Goal: Task Accomplishment & Management: Manage account settings

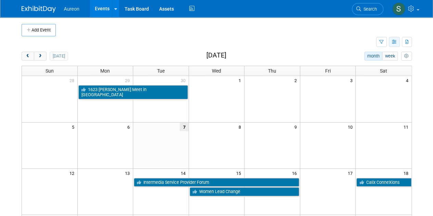
click at [395, 42] on icon "button" at bounding box center [394, 42] width 5 height 4
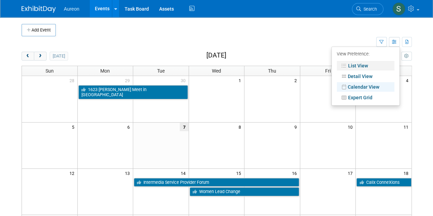
click at [364, 64] on link "List View" at bounding box center [365, 66] width 57 height 10
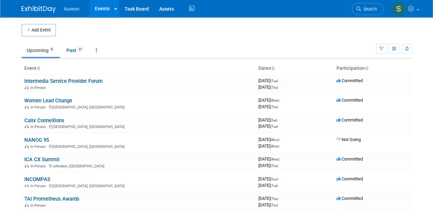
click at [91, 49] on ul "Upcoming 8 Past 31 All Events 39 Past and Upcoming Grouped Annually Events grou…" at bounding box center [199, 50] width 354 height 15
click at [101, 50] on link at bounding box center [97, 50] width 12 height 13
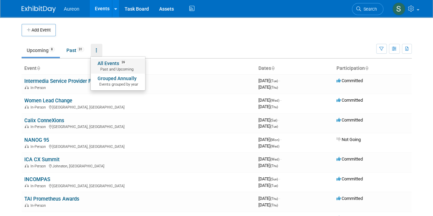
click at [106, 63] on link "All Events 39 Past and Upcoming" at bounding box center [118, 65] width 54 height 15
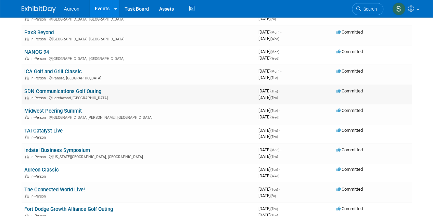
scroll to position [410, 0]
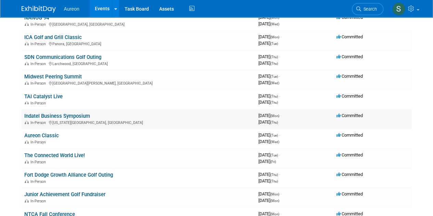
click at [81, 113] on link "Indatel Business Symposium" at bounding box center [57, 116] width 66 height 6
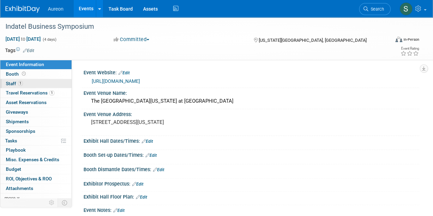
click at [27, 81] on link "1 Staff 1" at bounding box center [35, 83] width 71 height 9
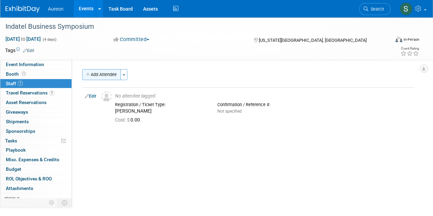
click at [107, 74] on button "Add Attendee" at bounding box center [101, 74] width 39 height 11
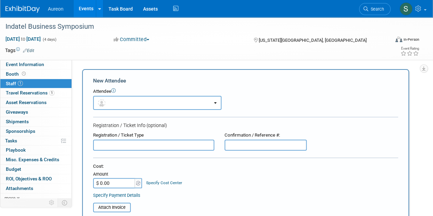
click at [131, 149] on input "text" at bounding box center [153, 145] width 121 height 11
type input "Cara Walker"
click at [114, 183] on input "$ 0.00" at bounding box center [114, 183] width 43 height 10
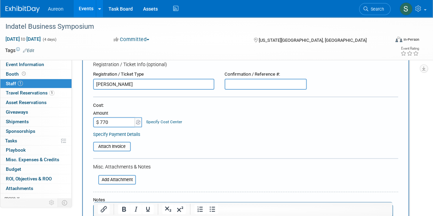
scroll to position [171, 0]
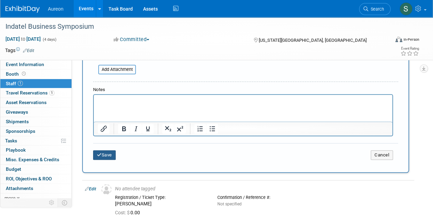
type input "$ 770.00"
click at [104, 157] on button "Save" at bounding box center [104, 155] width 23 height 10
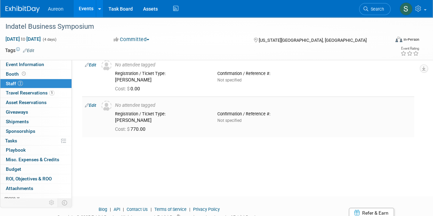
scroll to position [0, 0]
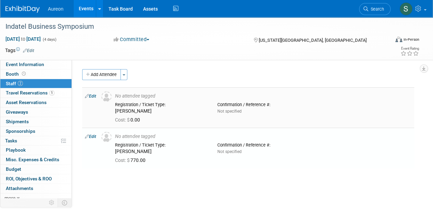
click at [85, 94] on td "Edit" at bounding box center [90, 107] width 16 height 40
click at [89, 95] on link "Edit" at bounding box center [90, 96] width 11 height 5
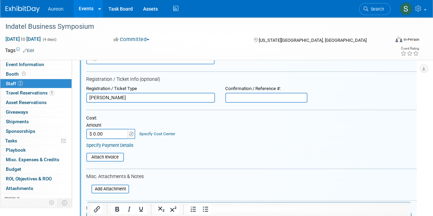
scroll to position [78, 0]
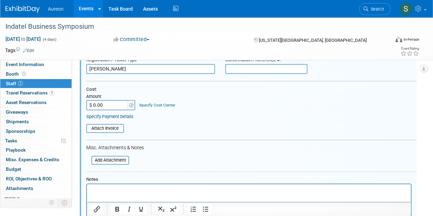
click at [106, 104] on input "$ 0.00" at bounding box center [107, 105] width 43 height 10
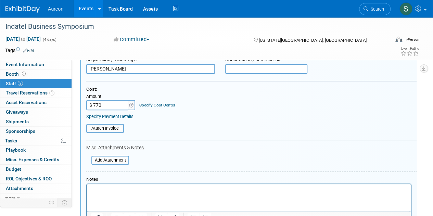
scroll to position [146, 0]
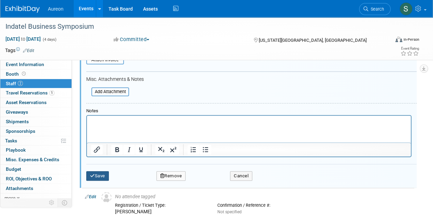
type input "$ 770.00"
click at [102, 176] on button "Save" at bounding box center [97, 176] width 23 height 10
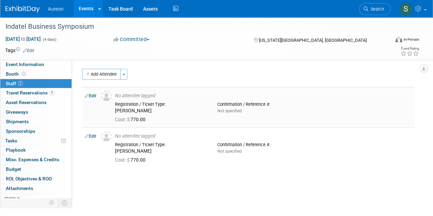
scroll to position [0, 0]
click at [108, 73] on button "Add Attendee" at bounding box center [101, 74] width 39 height 11
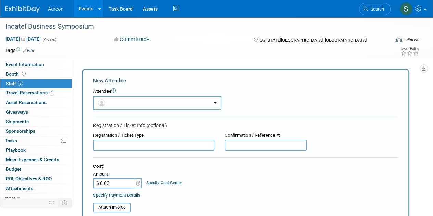
click at [123, 144] on input "text" at bounding box center [153, 145] width 121 height 11
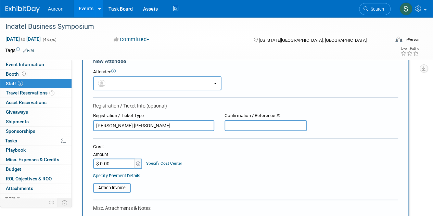
scroll to position [34, 0]
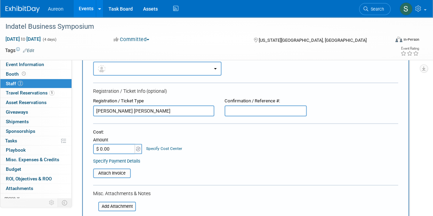
type input "Kennedy Wuebker"
click at [116, 146] on input "$ 0.00" at bounding box center [114, 149] width 43 height 10
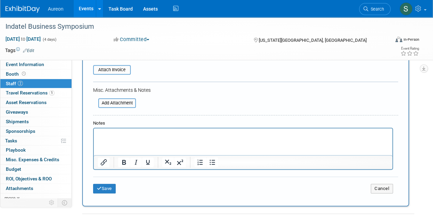
scroll to position [171, 0]
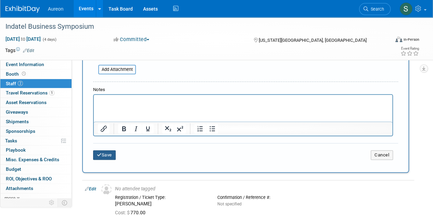
type input "$ 770.00"
click at [105, 156] on button "Save" at bounding box center [104, 155] width 23 height 10
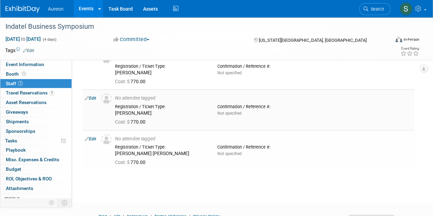
scroll to position [4, 0]
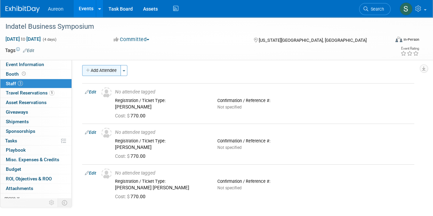
click at [114, 68] on button "Add Attendee" at bounding box center [101, 70] width 39 height 11
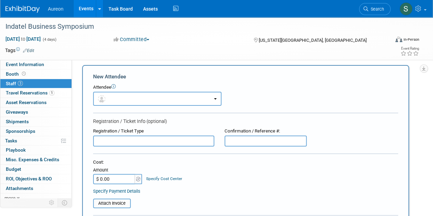
scroll to position [0, 0]
click at [149, 139] on input "text" at bounding box center [153, 140] width 121 height 11
type input "Jen Alzuri"
click at [116, 177] on input "$ 0.00" at bounding box center [114, 179] width 43 height 10
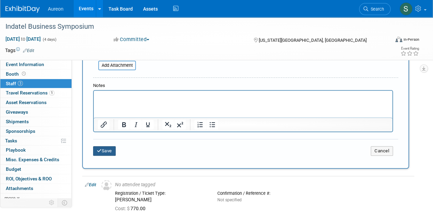
type input "$ 770.00"
click at [108, 151] on button "Save" at bounding box center [104, 151] width 23 height 10
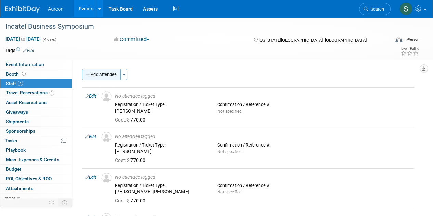
click at [96, 74] on button "Add Attendee" at bounding box center [101, 74] width 39 height 11
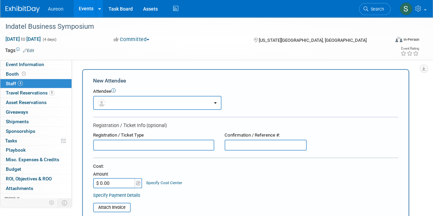
click at [122, 143] on input "text" at bounding box center [153, 145] width 121 height 11
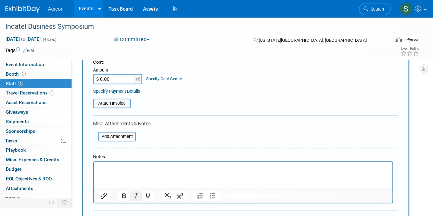
scroll to position [137, 0]
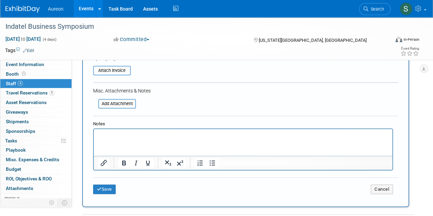
type input "Matt Lanasa"
click at [124, 134] on p "Rich Text Area. Press ALT-0 for help." at bounding box center [243, 135] width 290 height 7
click at [101, 187] on icon "submit" at bounding box center [99, 189] width 5 height 4
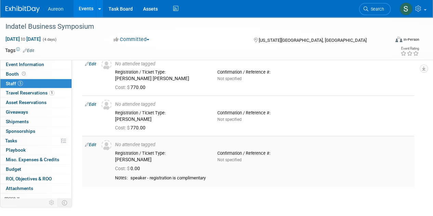
scroll to position [103, 0]
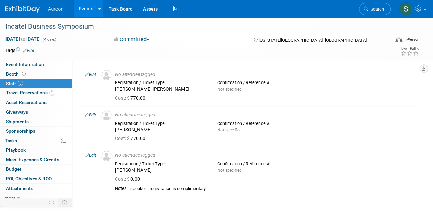
click at [23, 9] on img at bounding box center [22, 9] width 34 height 7
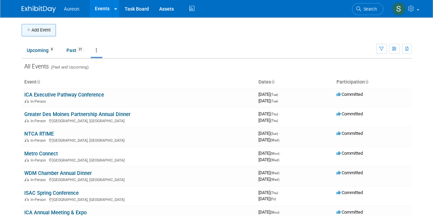
click at [29, 28] on icon "button" at bounding box center [29, 30] width 5 height 4
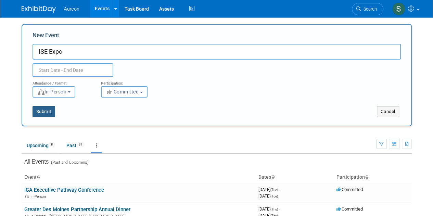
type input "ISE Expo"
click at [43, 110] on button "Submit" at bounding box center [43, 111] width 23 height 11
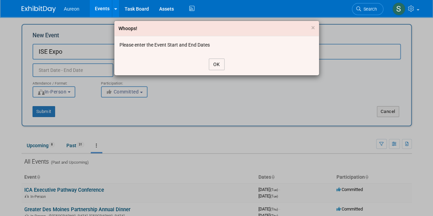
drag, startPoint x: 216, startPoint y: 64, endPoint x: 60, endPoint y: 54, distance: 156.9
click at [216, 64] on button "OK" at bounding box center [217, 64] width 16 height 12
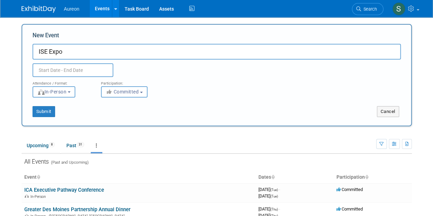
click at [60, 72] on input "text" at bounding box center [72, 70] width 81 height 14
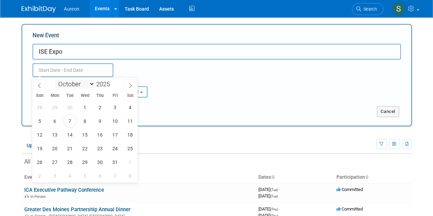
click at [76, 84] on select "January February March April May June July August September October November De…" at bounding box center [74, 84] width 39 height 9
select select "6"
click at [55, 80] on select "January February March April May June July August September October November De…" at bounding box center [74, 84] width 39 height 9
click at [69, 164] on span "29" at bounding box center [69, 161] width 13 height 13
click at [86, 162] on span "30" at bounding box center [84, 161] width 13 height 13
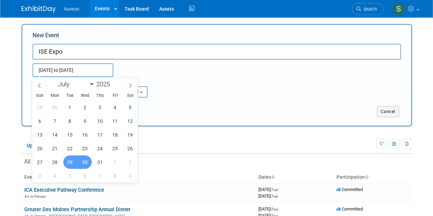
type input "Jul 29, 2025 to Jul 30, 2025"
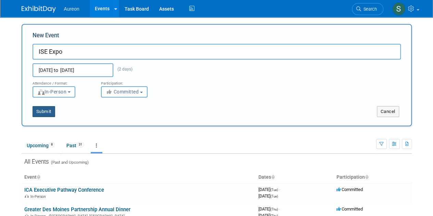
click at [39, 109] on button "Submit" at bounding box center [43, 111] width 23 height 11
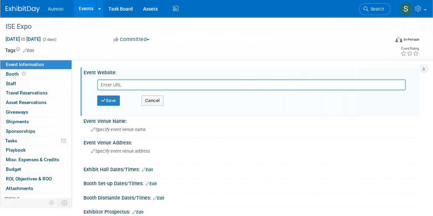
click at [139, 83] on input "text" at bounding box center [251, 84] width 308 height 11
paste input "7/29-7/31 ISE EXPO "Ernest N. Morial Convention Center New Orleans, LA" https:/…"
type input "7/29-7/31 ISE EXPO "Ernest N. Morial Convention Center New Orleans, LA" https:/…"
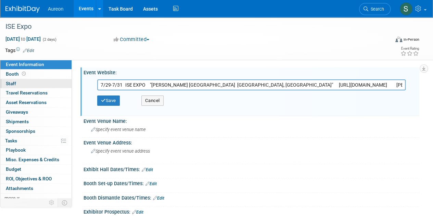
drag, startPoint x: 245, startPoint y: 84, endPoint x: 62, endPoint y: 87, distance: 183.0
click at [62, 87] on div "Event Information Event Info Booth Booth 0 Staff 0 Staff 0 Travel Reservations …" at bounding box center [216, 134] width 433 height 235
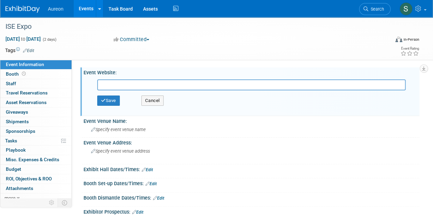
click at [116, 86] on input "text" at bounding box center [251, 84] width 308 height 11
paste input "https://www.iseexpo.com/2025/home"
click at [119, 85] on input "https://www.iseexpo.com/2025/home" at bounding box center [251, 84] width 308 height 11
type input "https://www.iseexpo.com/2025/home"
click at [106, 100] on button "Save" at bounding box center [108, 100] width 23 height 10
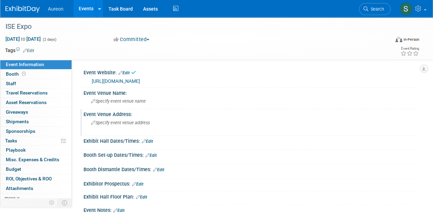
click at [114, 120] on span "Specify event venue address" at bounding box center [120, 122] width 59 height 5
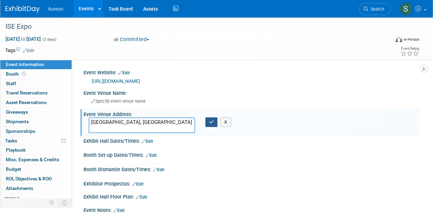
type textarea "[GEOGRAPHIC_DATA], [GEOGRAPHIC_DATA]"
click at [212, 121] on icon "button" at bounding box center [211, 122] width 5 height 4
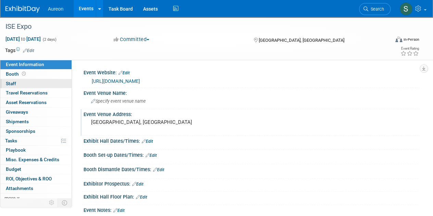
click at [9, 81] on span "Staff 0" at bounding box center [11, 83] width 10 height 5
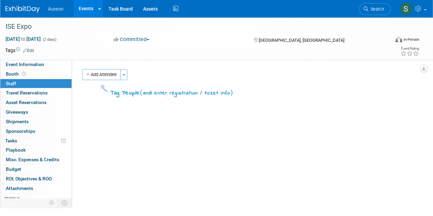
click at [107, 71] on button "Add Attendee" at bounding box center [101, 74] width 39 height 11
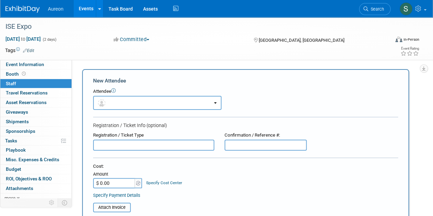
click at [113, 145] on input "text" at bounding box center [153, 145] width 121 height 11
type input "Troy Johnson"
click at [114, 183] on input "$ 0.00" at bounding box center [114, 183] width 43 height 10
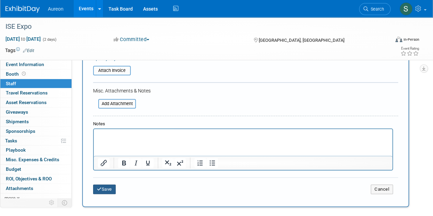
type input "$ 425.00"
click at [98, 188] on icon "submit" at bounding box center [99, 189] width 5 height 4
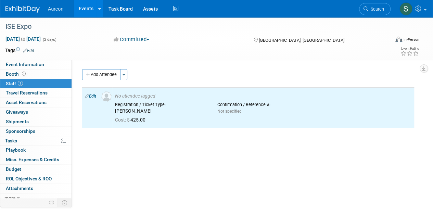
click at [98, 78] on button "Add Attendee" at bounding box center [101, 74] width 39 height 11
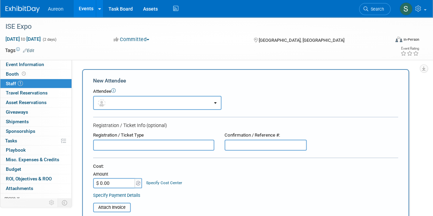
click at [120, 143] on input "text" at bounding box center [153, 145] width 121 height 11
type input "Mitchell Griffith"
click at [108, 185] on input "$ 0.00" at bounding box center [114, 183] width 43 height 10
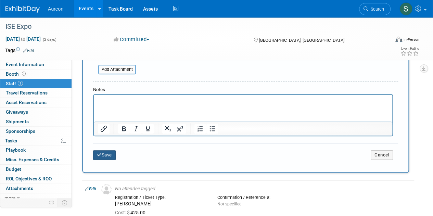
type input "$ 425.00"
click at [102, 157] on button "Save" at bounding box center [104, 155] width 23 height 10
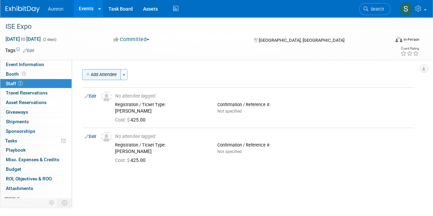
click at [102, 73] on button "Add Attendee" at bounding box center [101, 74] width 39 height 11
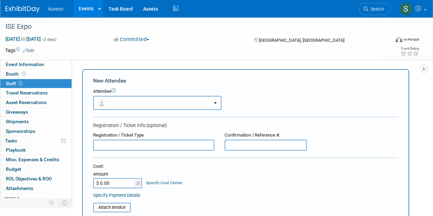
click at [128, 144] on input "text" at bounding box center [153, 145] width 121 height 11
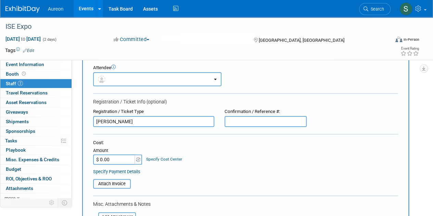
scroll to position [34, 0]
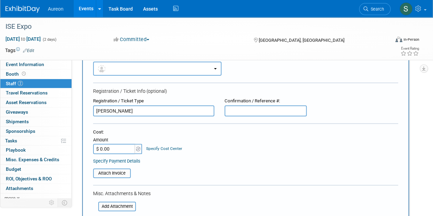
type input "Matt Weiser"
click at [103, 154] on div "Cost: Amount $ 0.00 Specify Cost Center Cost Center -- Not Specified --" at bounding box center [245, 146] width 305 height 35
click at [100, 145] on input "$ 0.00" at bounding box center [114, 149] width 43 height 10
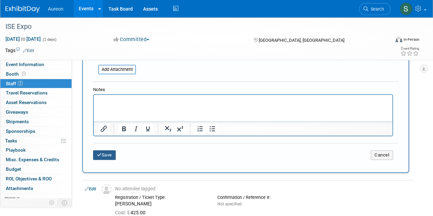
type input "$ 425.00"
click at [102, 153] on button "Save" at bounding box center [104, 155] width 23 height 10
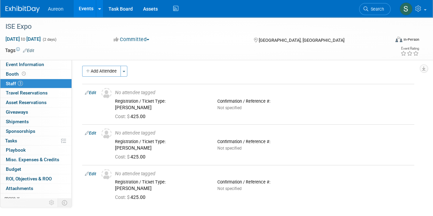
scroll to position [0, 0]
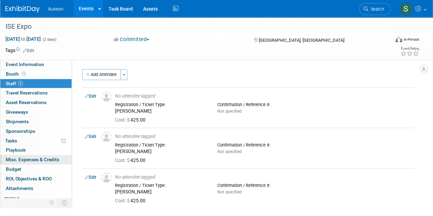
click at [20, 159] on span "Misc. Expenses & Credits 0" at bounding box center [32, 159] width 53 height 5
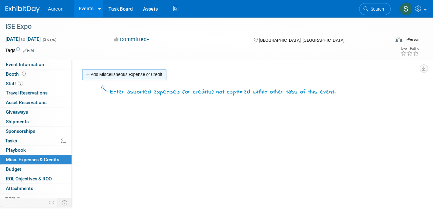
click at [113, 77] on link "Add Miscellaneous Expense or Credit" at bounding box center [124, 74] width 84 height 11
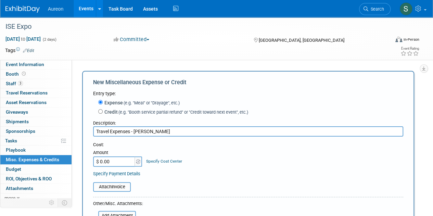
type input "Travel Expenses - Matt Weiser"
click at [121, 163] on input "$ 0.00" at bounding box center [114, 161] width 43 height 10
type input "$ 1,428.00"
click at [238, 169] on div "Cost: Amount $ 1,428.00 Specify Cost Center Cost Center -- Not Specified --" at bounding box center [248, 159] width 310 height 35
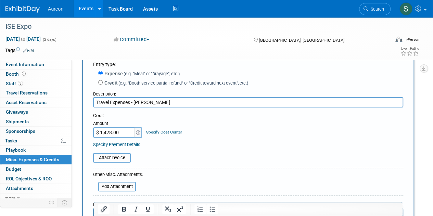
scroll to position [68, 0]
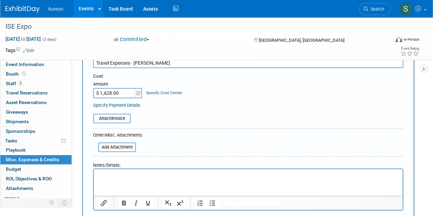
click at [156, 93] on link "Specify Cost Center" at bounding box center [164, 92] width 36 height 5
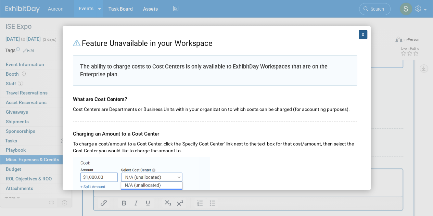
click at [360, 36] on button "X" at bounding box center [362, 34] width 9 height 9
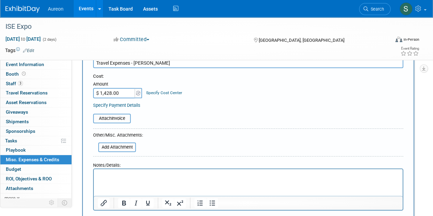
click at [139, 173] on p "Rich Text Area. Press ALT-0 for help." at bounding box center [248, 175] width 301 height 7
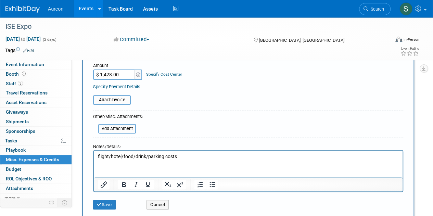
scroll to position [103, 0]
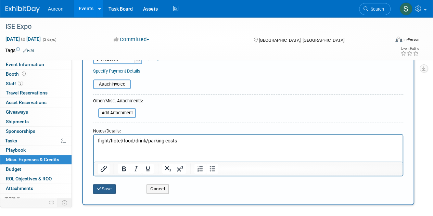
click at [100, 187] on icon "submit" at bounding box center [99, 188] width 5 height 4
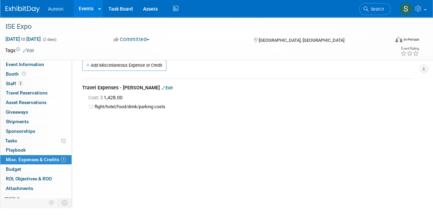
scroll to position [0, 0]
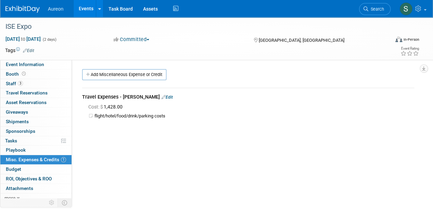
click at [115, 73] on link "Add Miscellaneous Expense or Credit" at bounding box center [124, 74] width 84 height 11
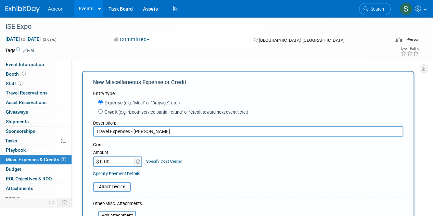
type input "Travel Expenses - Troy Johnson"
click at [125, 161] on input "$ 0.00" at bounding box center [114, 161] width 43 height 10
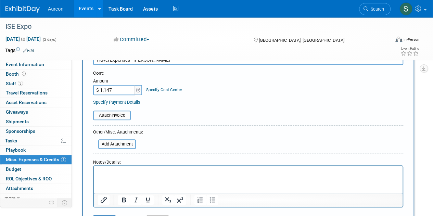
scroll to position [103, 0]
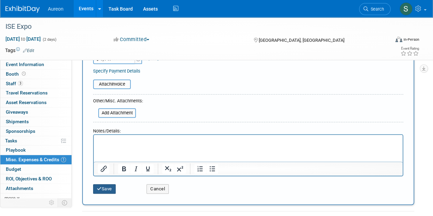
type input "$ 1,147.00"
click at [105, 187] on button "Save" at bounding box center [104, 189] width 23 height 10
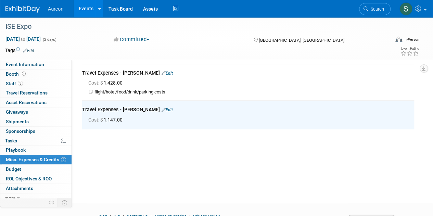
scroll to position [0, 0]
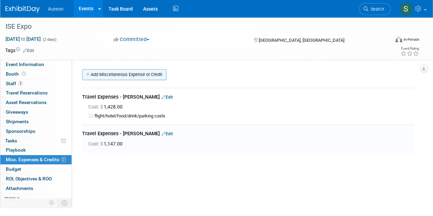
click at [112, 78] on link "Add Miscellaneous Expense or Credit" at bounding box center [124, 74] width 84 height 11
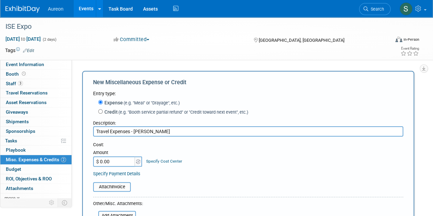
type input "Travel Expenses - Mitchell Griffith"
click at [110, 162] on input "$ 0.00" at bounding box center [114, 161] width 43 height 10
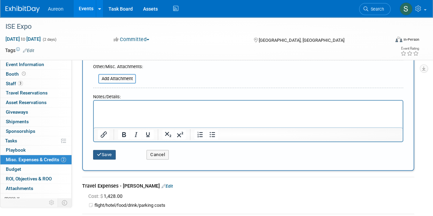
type input "$ 1,147.00"
click at [107, 157] on button "Save" at bounding box center [104, 155] width 23 height 10
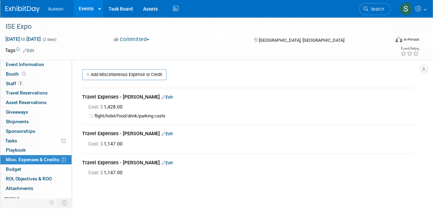
click at [23, 9] on img at bounding box center [22, 9] width 34 height 7
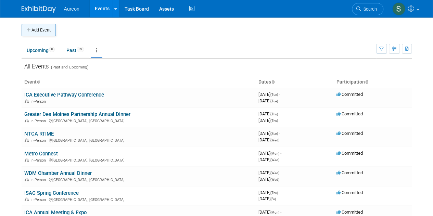
click at [36, 30] on button "Add Event" at bounding box center [39, 30] width 34 height 12
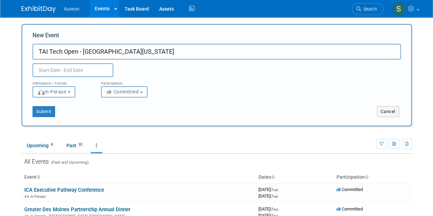
type input "TAI Tech Open - [GEOGRAPHIC_DATA][US_STATE]"
click at [50, 69] on input "text" at bounding box center [72, 70] width 81 height 14
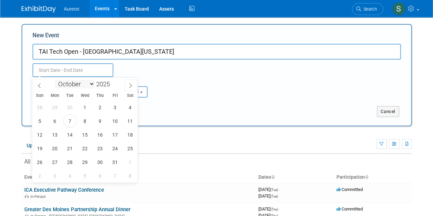
click at [74, 86] on select "January February March April May June July August September October November De…" at bounding box center [74, 84] width 39 height 9
select select "7"
click at [55, 80] on select "January February March April May June July August September October November De…" at bounding box center [74, 84] width 39 height 9
click at [55, 121] on span "4" at bounding box center [54, 120] width 13 height 13
click at [56, 122] on span "4" at bounding box center [54, 120] width 13 height 13
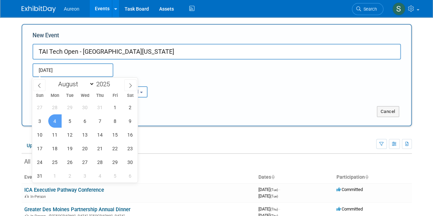
type input "Aug 4, 2025 to Aug 4, 2025"
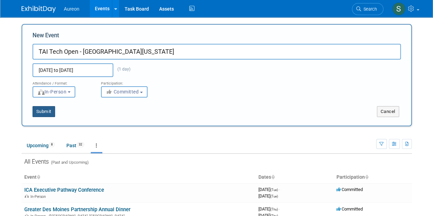
click at [49, 110] on button "Submit" at bounding box center [43, 111] width 23 height 11
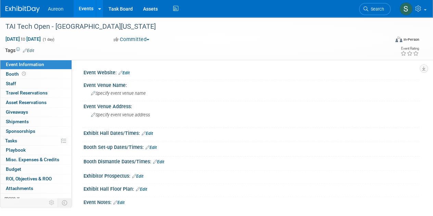
click at [132, 73] on div "Event Website: Edit" at bounding box center [251, 71] width 336 height 9
click at [128, 73] on link "Edit" at bounding box center [123, 72] width 11 height 5
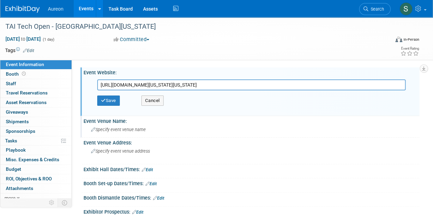
scroll to position [0, 404]
type input "[URL][DOMAIN_NAME][US_STATE][US_STATE]"
click at [115, 97] on button "Save" at bounding box center [108, 100] width 23 height 10
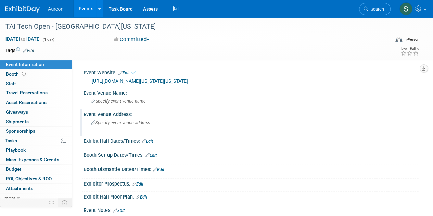
click at [120, 125] on span "Specify event venue address" at bounding box center [120, 122] width 59 height 5
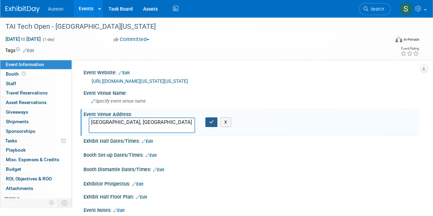
type textarea "[GEOGRAPHIC_DATA], [GEOGRAPHIC_DATA]"
click at [207, 127] on button "button" at bounding box center [211, 122] width 12 height 10
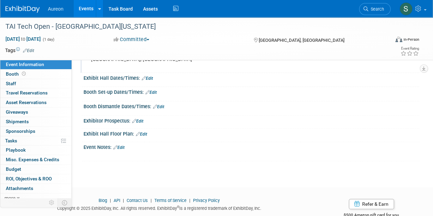
scroll to position [60, 0]
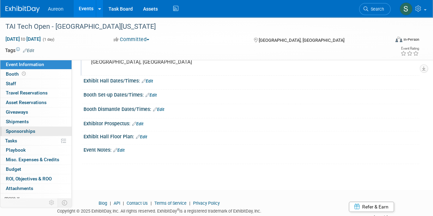
click at [24, 128] on span "Sponsorships 0" at bounding box center [20, 130] width 29 height 5
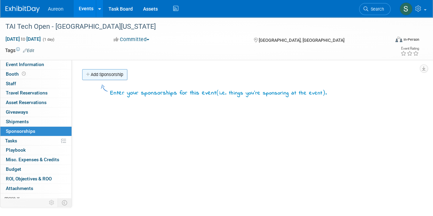
click at [118, 74] on link "Add Sponsorship" at bounding box center [104, 74] width 45 height 11
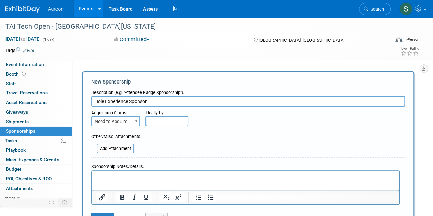
scroll to position [34, 0]
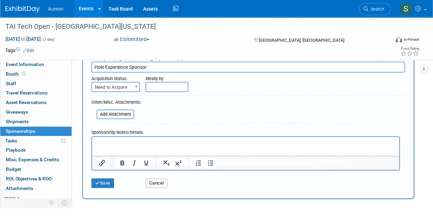
type input "Hole Experience Sponsor"
click at [136, 85] on span at bounding box center [136, 86] width 7 height 9
click at [248, 104] on form "Description (e.g. "Attendee Badge Sponsorship"): Hole Experience Sponsor Acquis…" at bounding box center [247, 121] width 313 height 139
click at [127, 86] on span "Need to Acquire" at bounding box center [115, 87] width 47 height 10
select select "2"
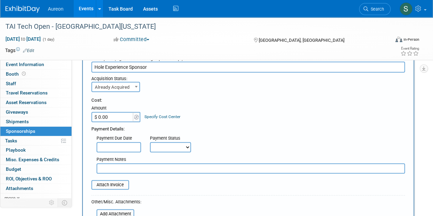
click at [118, 115] on input "$ 0.00" at bounding box center [112, 117] width 43 height 10
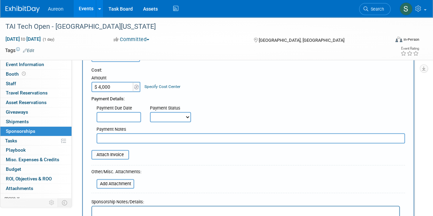
scroll to position [103, 0]
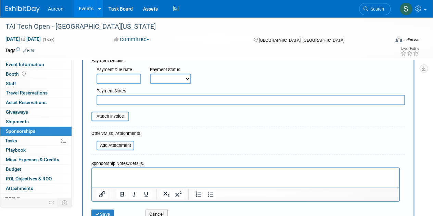
type input "$ 4,000.00"
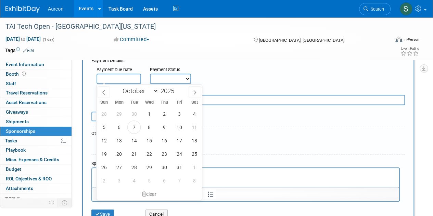
click at [130, 81] on input "text" at bounding box center [118, 79] width 44 height 10
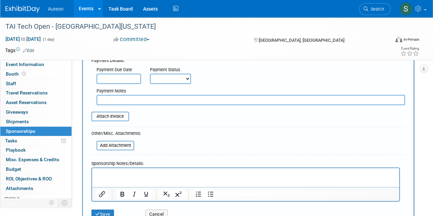
click at [345, 81] on div "Payment Due Date Payment Status Not Paid Yet Partially Paid Paid in Full Next P…" at bounding box center [248, 74] width 324 height 20
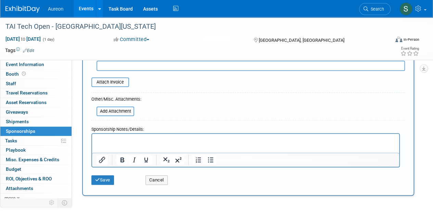
click at [124, 138] on p "Rich Text Area. Press ALT-0 for help." at bounding box center [245, 139] width 299 height 7
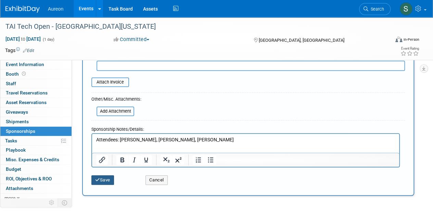
click at [103, 180] on button "Save" at bounding box center [102, 180] width 23 height 10
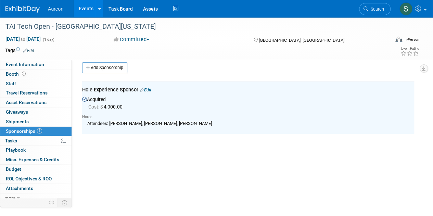
scroll to position [0, 0]
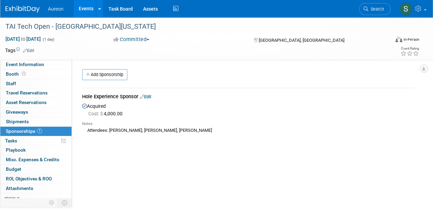
click at [24, 9] on img at bounding box center [22, 9] width 34 height 7
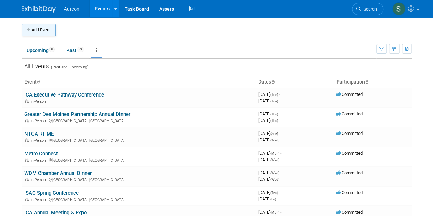
click at [47, 29] on button "Add Event" at bounding box center [39, 30] width 34 height 12
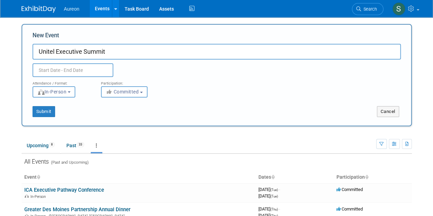
type input "Unitel Executive Summit"
click at [56, 75] on input "text" at bounding box center [72, 70] width 81 height 14
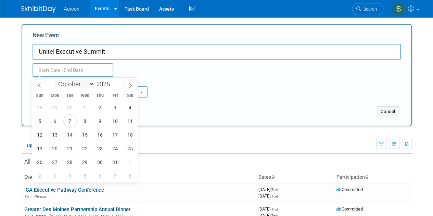
click at [72, 82] on select "January February March April May June July August September October November De…" at bounding box center [74, 84] width 39 height 9
select select "7"
click at [55, 80] on select "January February March April May June July August September October November De…" at bounding box center [74, 84] width 39 height 9
click at [53, 139] on span "11" at bounding box center [54, 134] width 13 height 13
click at [74, 136] on span "12" at bounding box center [69, 134] width 13 height 13
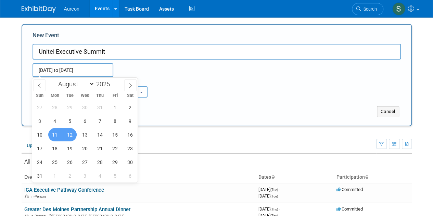
type input "[DATE] to [DATE]"
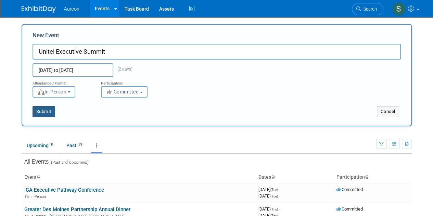
click at [38, 114] on button "Submit" at bounding box center [43, 111] width 23 height 11
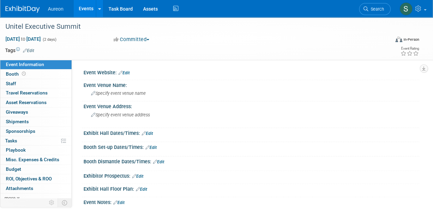
drag, startPoint x: 128, startPoint y: 71, endPoint x: 119, endPoint y: 68, distance: 9.2
click at [128, 71] on link "Edit" at bounding box center [123, 72] width 11 height 5
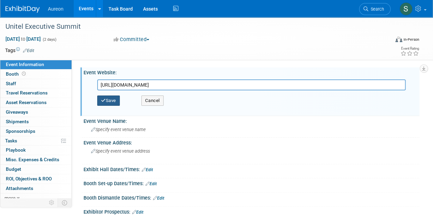
type input "https://unicogroup.ticketspice.com/2025-unitel-executive-summit"
click at [107, 100] on button "Save" at bounding box center [108, 100] width 23 height 10
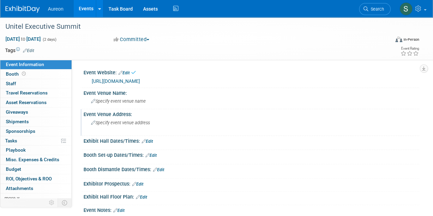
click at [123, 123] on span "Specify event venue address" at bounding box center [120, 122] width 59 height 5
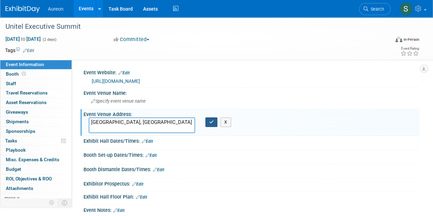
type textarea "[GEOGRAPHIC_DATA], [GEOGRAPHIC_DATA]"
click at [207, 126] on button "button" at bounding box center [211, 122] width 12 height 10
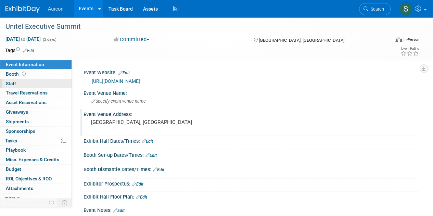
click at [19, 83] on link "0 Staff 0" at bounding box center [35, 83] width 71 height 9
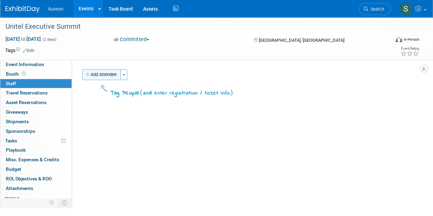
click at [106, 79] on button "Add Attendee" at bounding box center [101, 74] width 39 height 11
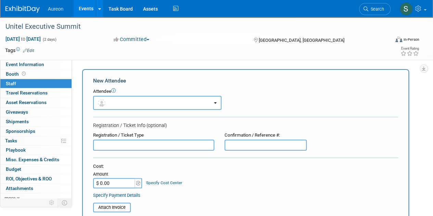
click at [121, 145] on input "text" at bounding box center [153, 145] width 121 height 11
type input "George O'Neal"
click at [110, 183] on input "$ 0.00" at bounding box center [114, 183] width 43 height 10
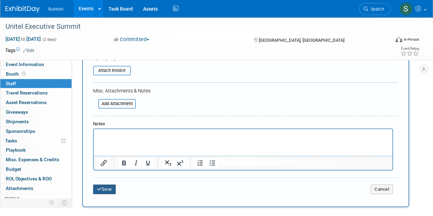
type input "$ 750.00"
click at [96, 188] on button "Save" at bounding box center [104, 189] width 23 height 10
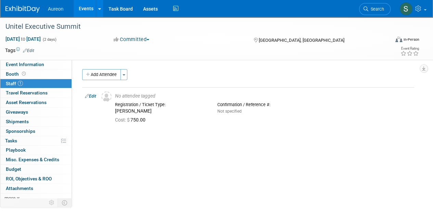
click at [21, 7] on img at bounding box center [22, 9] width 34 height 7
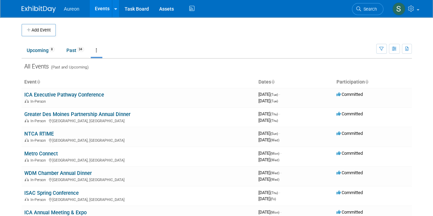
click at [34, 30] on button "Add Event" at bounding box center [39, 30] width 34 height 12
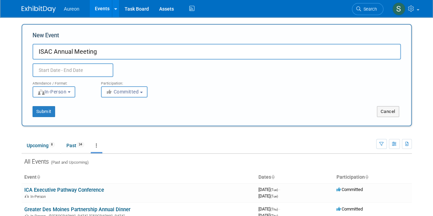
type input "ISAC Annual Meeting"
click at [74, 68] on input "text" at bounding box center [72, 70] width 81 height 14
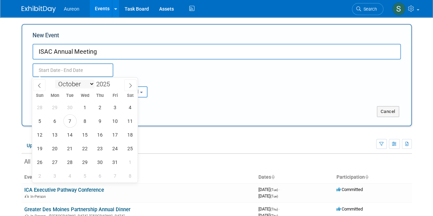
click at [87, 84] on select "January February March April May June July August September October November De…" at bounding box center [74, 84] width 39 height 9
select select "7"
click at [55, 80] on select "January February March April May June July August September October November De…" at bounding box center [74, 84] width 39 height 9
click at [90, 148] on span "20" at bounding box center [84, 148] width 13 height 13
click at [119, 147] on span "22" at bounding box center [114, 148] width 13 height 13
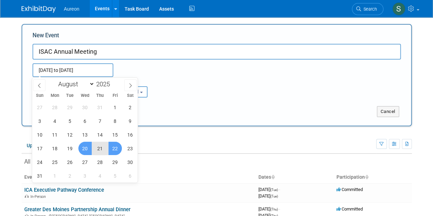
type input "[DATE] to [DATE]"
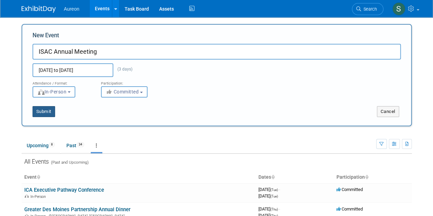
click at [40, 111] on button "Submit" at bounding box center [43, 111] width 23 height 11
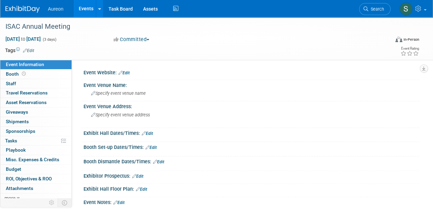
click at [127, 74] on link "Edit" at bounding box center [123, 72] width 11 height 5
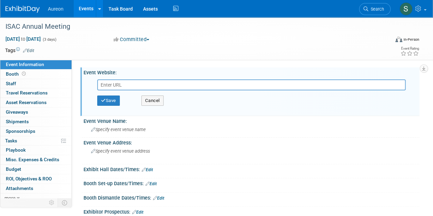
click at [123, 85] on input "text" at bounding box center [251, 84] width 308 height 11
paste input "[URL][DOMAIN_NAME]"
type input "[URL][DOMAIN_NAME]"
click at [103, 103] on button "Save" at bounding box center [108, 100] width 23 height 10
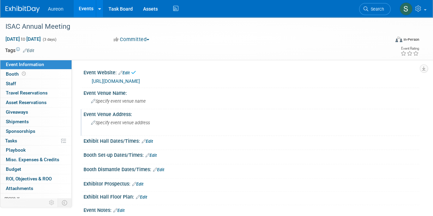
click at [128, 126] on div "Specify event venue address" at bounding box center [154, 125] width 130 height 16
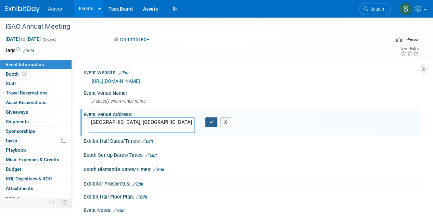
type textarea "[GEOGRAPHIC_DATA], [GEOGRAPHIC_DATA]"
click at [211, 123] on icon "button" at bounding box center [211, 122] width 5 height 4
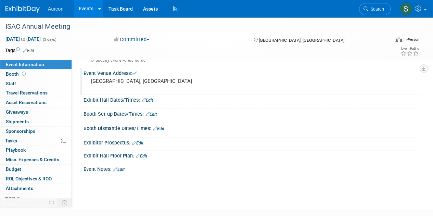
scroll to position [81, 0]
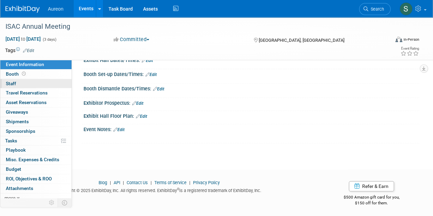
click at [9, 84] on span "Staff 0" at bounding box center [11, 83] width 10 height 5
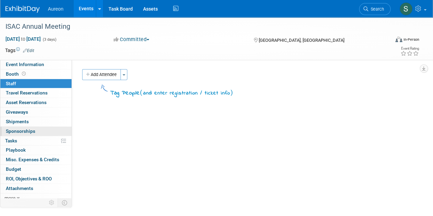
click at [17, 134] on link "0 Sponsorships 0" at bounding box center [35, 131] width 71 height 9
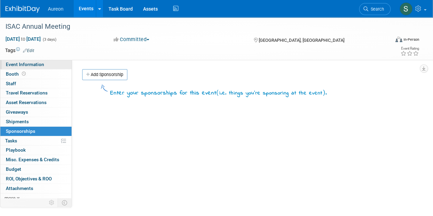
click at [40, 66] on span "Event Information" at bounding box center [25, 64] width 38 height 5
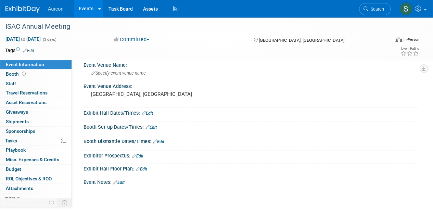
scroll to position [12, 0]
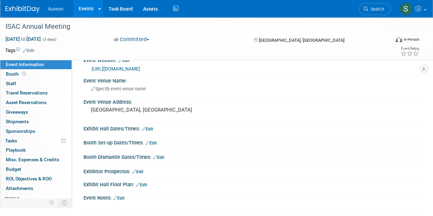
click at [124, 197] on link "Edit" at bounding box center [118, 198] width 11 height 5
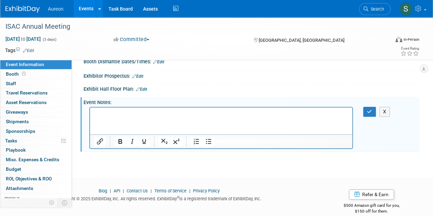
scroll to position [108, 0]
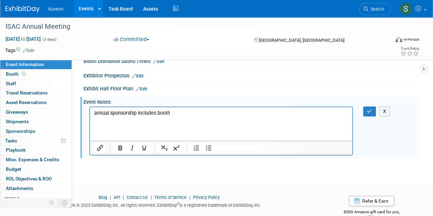
click at [119, 123] on html "annual sponsorship includes booth" at bounding box center [221, 115] width 262 height 16
click at [370, 109] on icon "button" at bounding box center [369, 111] width 5 height 5
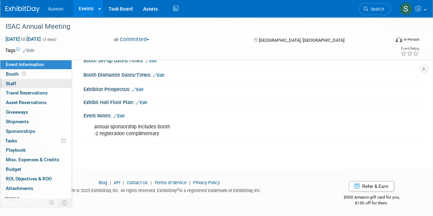
click at [14, 83] on span "Staff 0" at bounding box center [11, 83] width 10 height 5
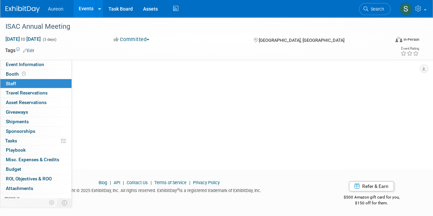
scroll to position [0, 0]
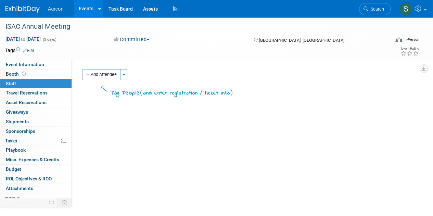
click at [101, 74] on button "Add Attendee" at bounding box center [101, 74] width 39 height 11
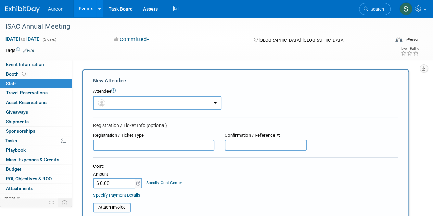
click at [114, 147] on input "text" at bounding box center [153, 145] width 121 height 11
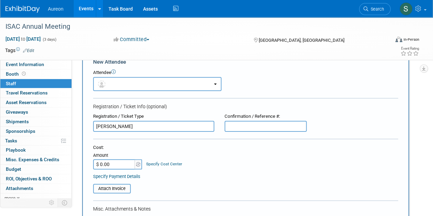
scroll to position [34, 0]
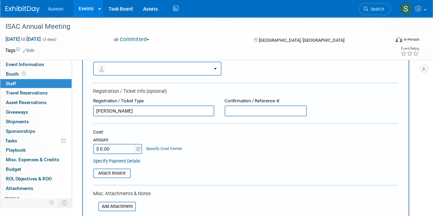
type input "[PERSON_NAME]"
click at [118, 147] on input "$ 0.00" at bounding box center [114, 149] width 43 height 10
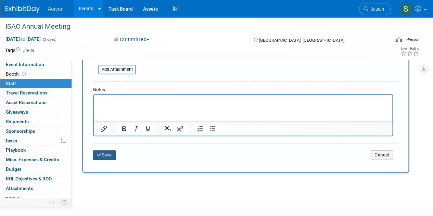
type input "$ 100.00"
click at [107, 154] on button "Save" at bounding box center [104, 155] width 23 height 10
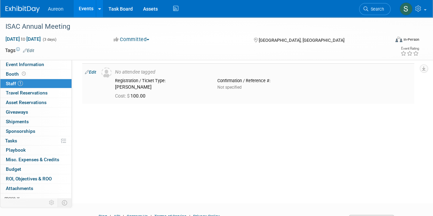
scroll to position [0, 0]
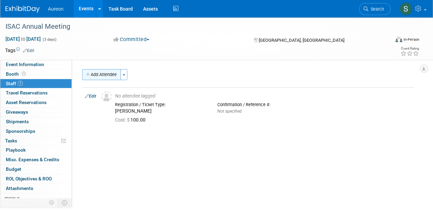
click at [98, 79] on button "Add Attendee" at bounding box center [101, 74] width 39 height 11
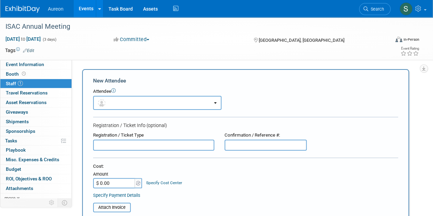
click at [109, 145] on input "text" at bounding box center [153, 145] width 121 height 11
type input "r"
type input "R"
type input "[PERSON_NAME]"
click at [110, 189] on div "Cost: Amount $ 0.00 Specify Cost Center Cost Center -- Not Specified --" at bounding box center [245, 180] width 305 height 35
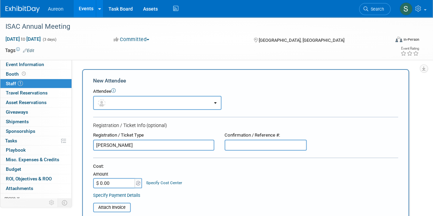
click at [115, 183] on input "$ 0.00" at bounding box center [114, 183] width 43 height 10
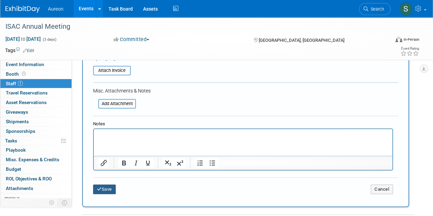
type input "$ 100.00"
click at [109, 187] on button "Save" at bounding box center [104, 189] width 23 height 10
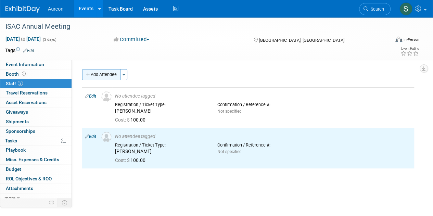
click at [99, 76] on button "Add Attendee" at bounding box center [101, 74] width 39 height 11
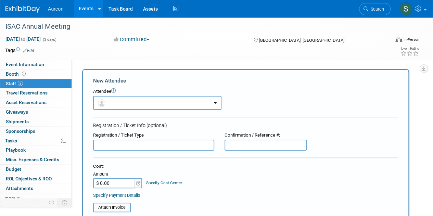
click at [135, 147] on input "text" at bounding box center [153, 145] width 121 height 11
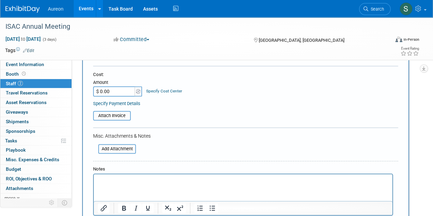
scroll to position [103, 0]
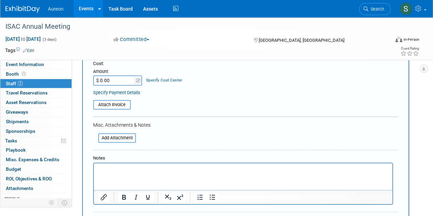
type input "Tammy Rodriquez"
click at [120, 173] on html at bounding box center [243, 168] width 298 height 10
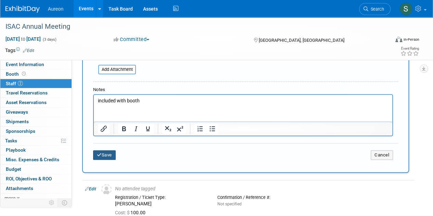
click at [97, 152] on button "Save" at bounding box center [104, 155] width 23 height 10
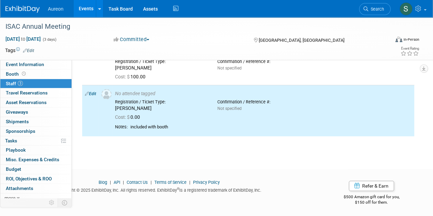
scroll to position [0, 0]
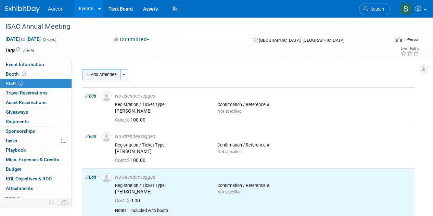
click at [106, 78] on button "Add Attendee" at bounding box center [101, 74] width 39 height 11
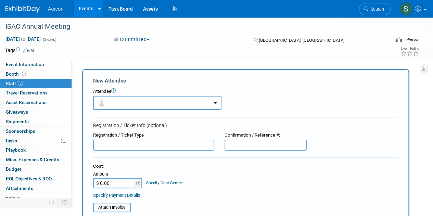
click at [102, 142] on input "text" at bounding box center [153, 145] width 121 height 11
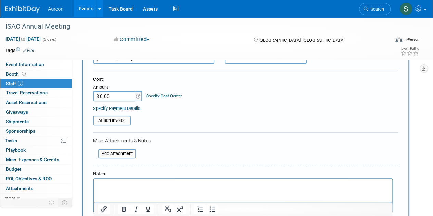
scroll to position [103, 0]
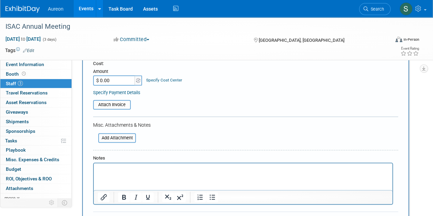
type input "Francis Wenthold"
click at [127, 168] on p "Rich Text Area. Press ALT-0 for help." at bounding box center [243, 169] width 290 height 7
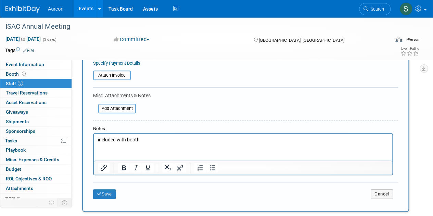
scroll to position [205, 0]
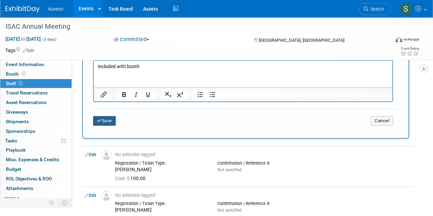
click at [106, 122] on button "Save" at bounding box center [104, 121] width 23 height 10
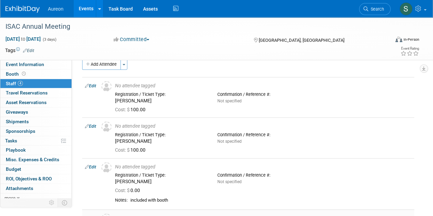
scroll to position [0, 0]
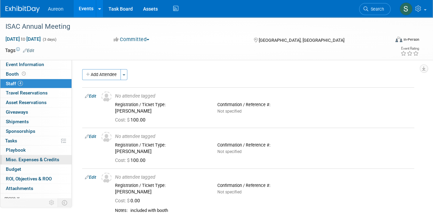
click at [46, 159] on span "Misc. Expenses & Credits 0" at bounding box center [32, 159] width 53 height 5
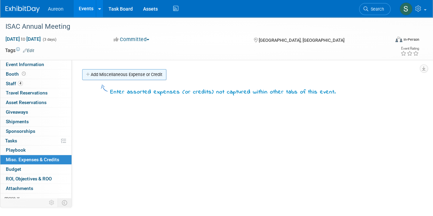
click at [116, 73] on link "Add Miscellaneous Expense or Credit" at bounding box center [124, 74] width 84 height 11
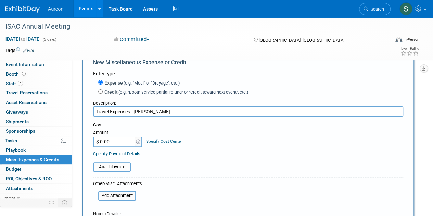
scroll to position [34, 0]
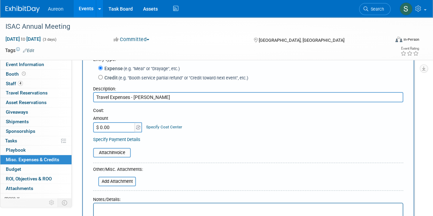
type input "Travel Expenses - Kai Johnson"
click at [125, 127] on input "$ 0.00" at bounding box center [114, 127] width 43 height 10
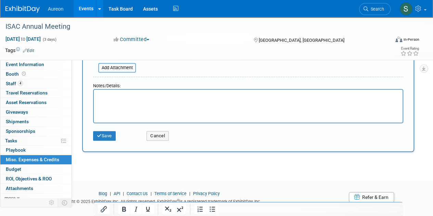
scroll to position [159, 0]
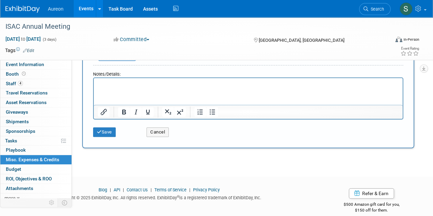
type input "$ 266.00"
click at [111, 88] on html at bounding box center [248, 83] width 308 height 10
click at [94, 134] on button "Save" at bounding box center [104, 132] width 23 height 10
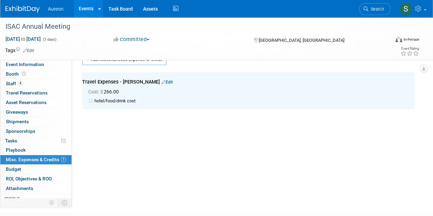
scroll to position [0, 0]
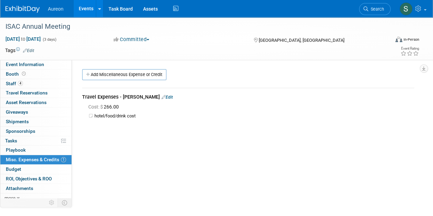
click at [34, 9] on img at bounding box center [22, 9] width 34 height 7
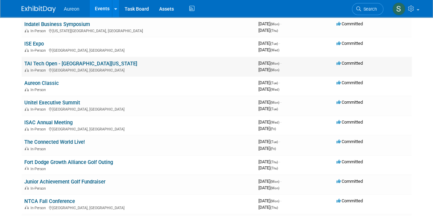
scroll to position [513, 0]
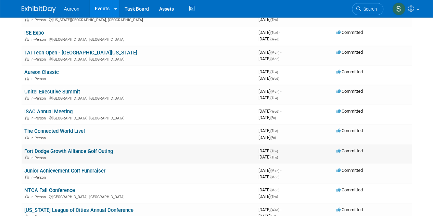
click at [94, 151] on link "Fort Dodge Growth Alliance Golf Outing" at bounding box center [68, 151] width 89 height 6
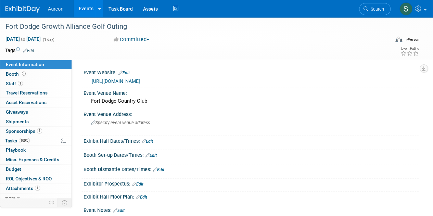
click at [50, 160] on span "Misc. Expenses & Credits 0" at bounding box center [32, 159] width 53 height 5
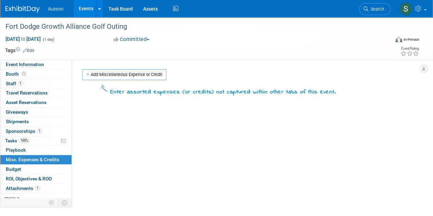
click at [29, 8] on img at bounding box center [22, 9] width 34 height 7
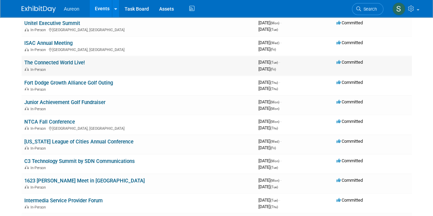
click at [73, 62] on link "The Connected World Live!" at bounding box center [54, 63] width 61 height 6
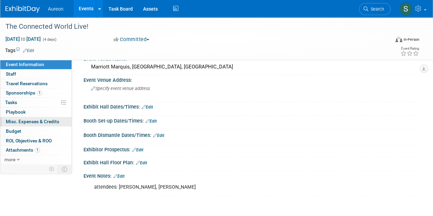
click at [45, 122] on span "Misc. Expenses & Credits 0" at bounding box center [32, 121] width 53 height 5
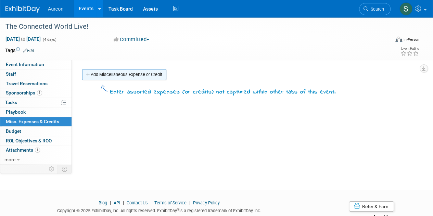
click at [144, 74] on link "Add Miscellaneous Expense or Credit" at bounding box center [124, 74] width 84 height 11
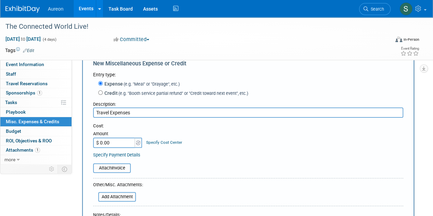
scroll to position [34, 0]
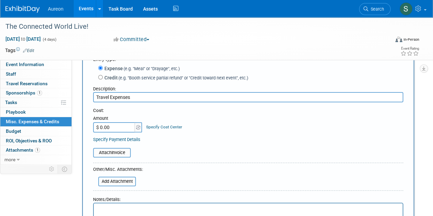
type input "Travel Expenses"
click at [119, 124] on input "$ 0.00" at bounding box center [114, 127] width 43 height 10
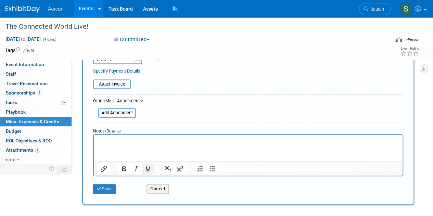
scroll to position [0, 0]
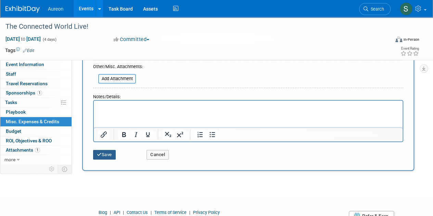
type input "$ 1,610.00"
click at [105, 153] on button "Save" at bounding box center [104, 155] width 23 height 10
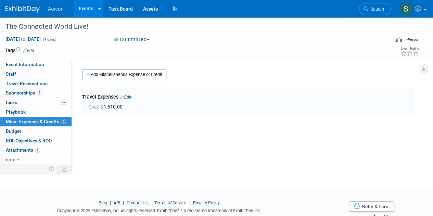
click at [128, 97] on link "Edit" at bounding box center [125, 97] width 11 height 5
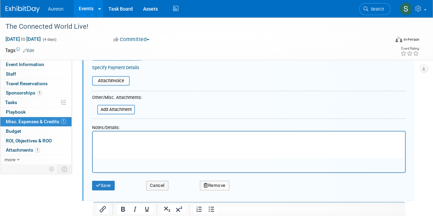
scroll to position [25, 0]
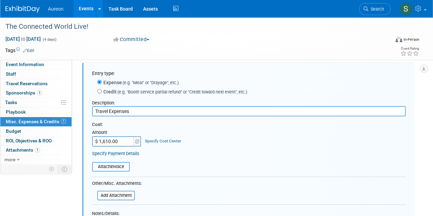
click at [153, 114] on input "Travel Expenses" at bounding box center [248, 111] width 313 height 10
click at [152, 111] on input "Travel Expenses - Tara Bopton" at bounding box center [248, 111] width 313 height 10
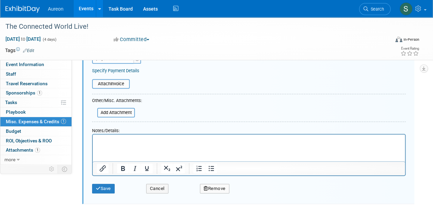
scroll to position [170, 0]
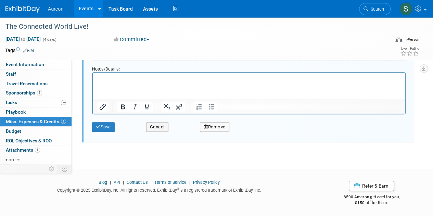
type input "Travel Expenses - Tara Boston"
click at [132, 82] on html at bounding box center [249, 78] width 312 height 10
click at [114, 130] on button "Save" at bounding box center [103, 127] width 23 height 10
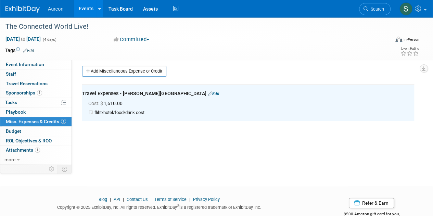
scroll to position [0, 0]
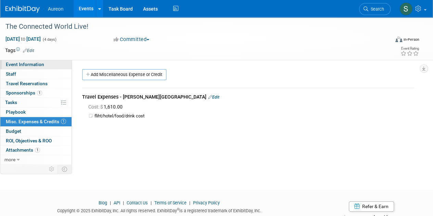
click at [24, 65] on span "Event Information" at bounding box center [25, 64] width 38 height 5
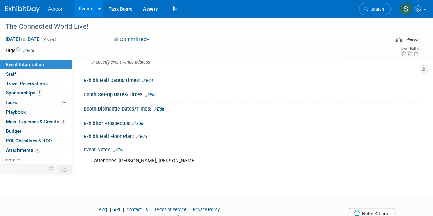
scroll to position [94, 0]
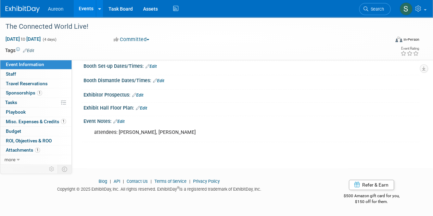
click at [119, 120] on link "Edit" at bounding box center [118, 121] width 11 height 5
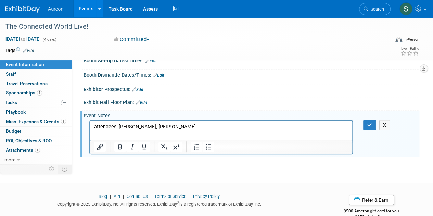
scroll to position [0, 0]
click at [178, 129] on p "attendees: Tara Boston, Kayla Heitz" at bounding box center [221, 126] width 254 height 7
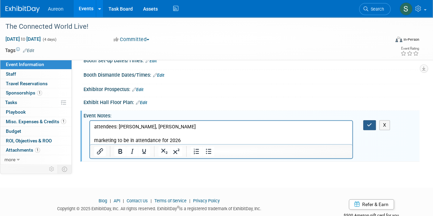
click at [372, 130] on button "button" at bounding box center [369, 125] width 13 height 10
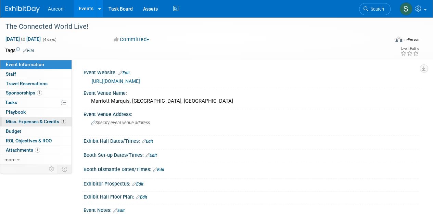
click at [38, 120] on span "Misc. Expenses & Credits 1" at bounding box center [36, 121] width 60 height 5
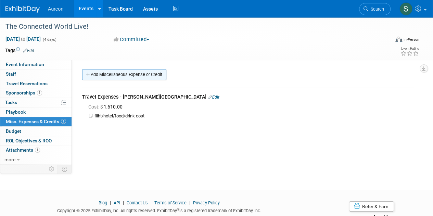
click at [98, 73] on link "Add Miscellaneous Expense or Credit" at bounding box center [124, 74] width 84 height 11
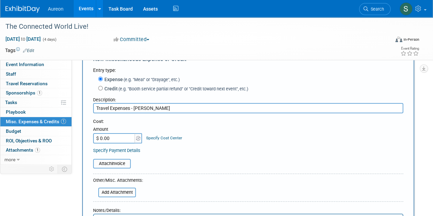
scroll to position [34, 0]
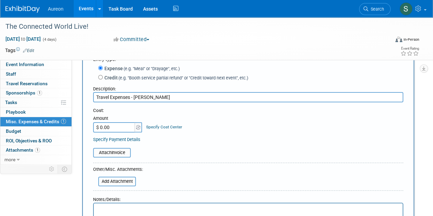
type input "Travel Expenses - Kayla Heitz"
click at [117, 126] on input "$ 0.00" at bounding box center [114, 127] width 43 height 10
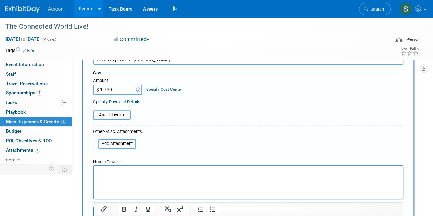
scroll to position [103, 0]
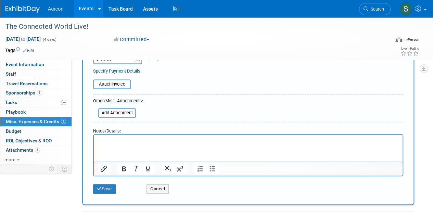
type input "$ 1,750.00"
click at [122, 144] on html at bounding box center [248, 140] width 308 height 10
click at [108, 190] on button "Save" at bounding box center [104, 189] width 23 height 10
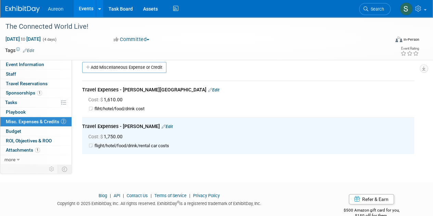
scroll to position [0, 0]
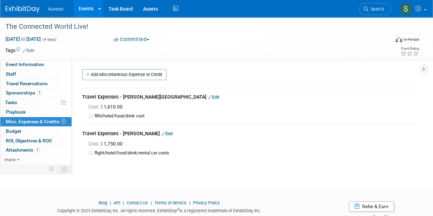
click at [56, 3] on li "Aureon" at bounding box center [60, 6] width 25 height 10
click at [22, 9] on img at bounding box center [22, 9] width 34 height 7
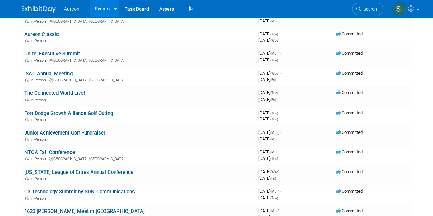
scroll to position [581, 0]
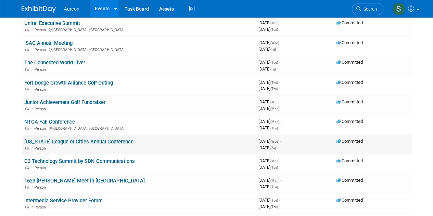
click at [81, 140] on link "[US_STATE] League of Cities Annual Conference" at bounding box center [78, 141] width 109 height 6
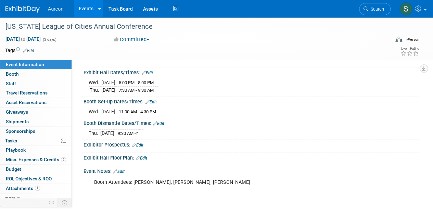
click at [45, 158] on span "Misc. Expenses & Credits 2" at bounding box center [36, 159] width 60 height 5
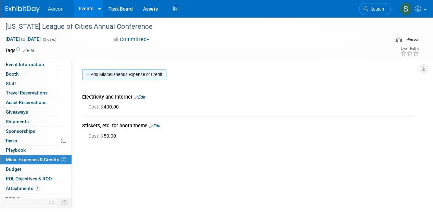
click at [110, 76] on link "Add Miscellaneous Expense or Credit" at bounding box center [124, 74] width 84 height 11
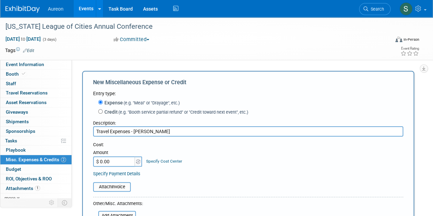
type input "Travel Expenses - Kai Johnson"
click at [112, 162] on input "$ 0.00" at bounding box center [114, 161] width 43 height 10
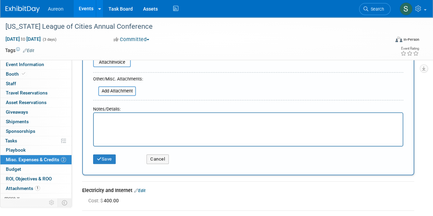
scroll to position [137, 0]
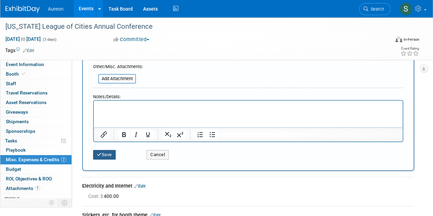
type input "$ 110.00"
click at [109, 153] on button "Save" at bounding box center [104, 155] width 23 height 10
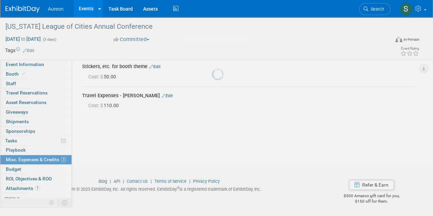
scroll to position [59, 0]
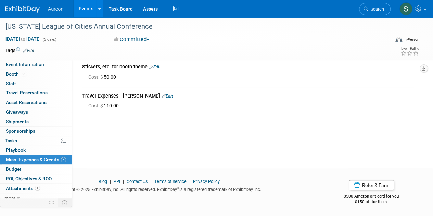
click at [27, 9] on img at bounding box center [22, 9] width 34 height 7
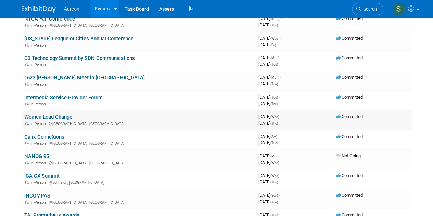
scroll to position [650, 0]
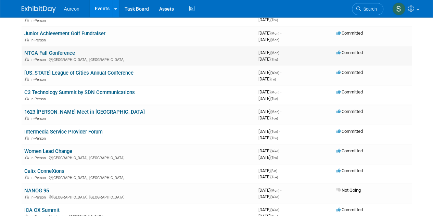
click at [56, 51] on link "NTCA Fall Conference" at bounding box center [49, 53] width 51 height 6
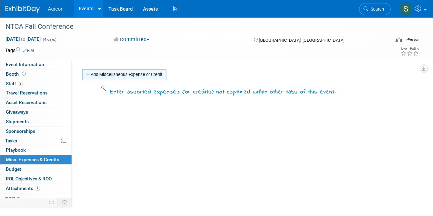
click at [142, 69] on link "Add Miscellaneous Expense or Credit" at bounding box center [124, 74] width 84 height 11
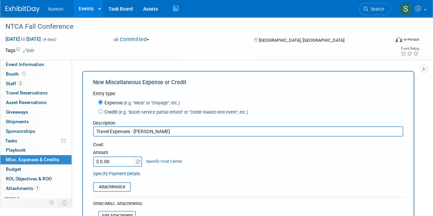
type input "Travel Expenses - [PERSON_NAME]"
click at [122, 165] on input "$ 0.00" at bounding box center [114, 161] width 43 height 10
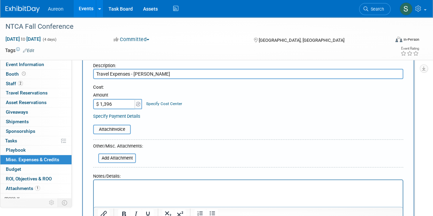
scroll to position [68, 0]
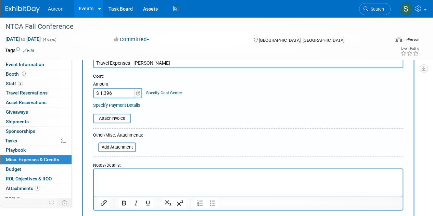
type input "$ 1,396.00"
click at [127, 174] on p "Rich Text Area. Press ALT-0 for help." at bounding box center [248, 175] width 301 height 7
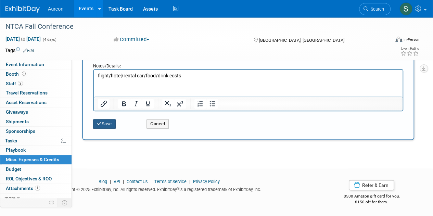
click at [110, 127] on button "Save" at bounding box center [104, 124] width 23 height 10
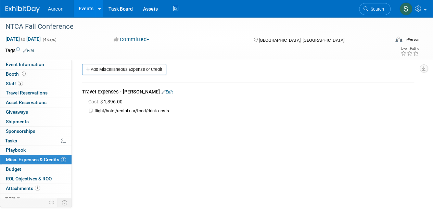
scroll to position [0, 0]
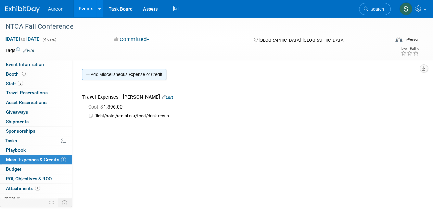
click at [104, 77] on link "Add Miscellaneous Expense or Credit" at bounding box center [124, 74] width 84 height 11
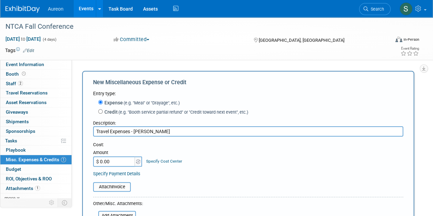
type input "Travel Expenses - [PERSON_NAME]"
click at [121, 163] on input "$ 0.00" at bounding box center [114, 161] width 43 height 10
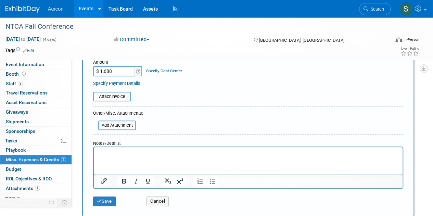
scroll to position [103, 0]
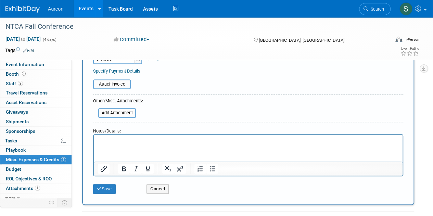
type input "$ 1,688.00"
click at [124, 144] on html at bounding box center [248, 140] width 308 height 10
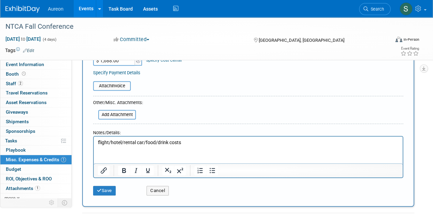
scroll to position [171, 0]
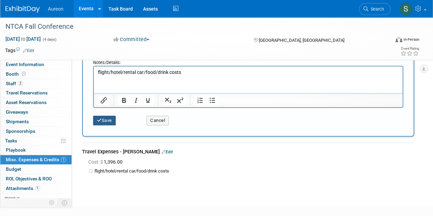
click at [102, 122] on button "Save" at bounding box center [104, 121] width 23 height 10
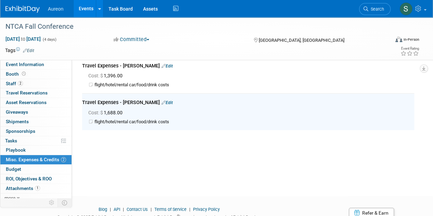
scroll to position [0, 0]
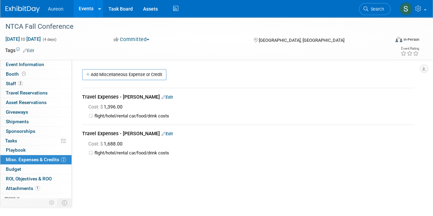
click at [26, 8] on img at bounding box center [22, 9] width 34 height 7
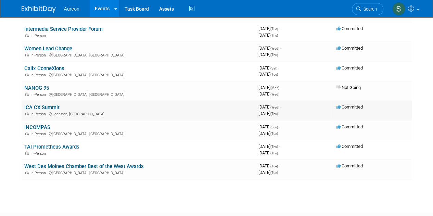
scroll to position [650, 0]
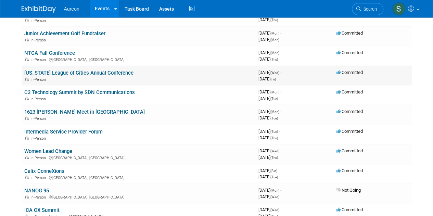
click at [40, 70] on link "[US_STATE] League of Cities Annual Conference" at bounding box center [78, 73] width 109 height 6
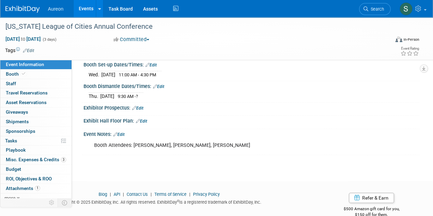
scroll to position [116, 0]
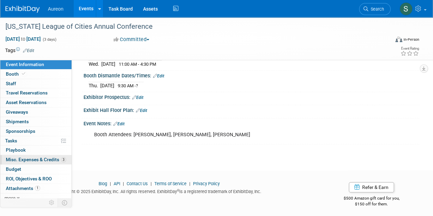
click at [36, 159] on span "Misc. Expenses & Credits 3" at bounding box center [36, 159] width 60 height 5
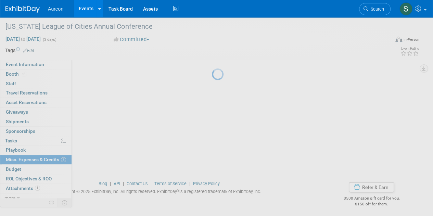
scroll to position [0, 0]
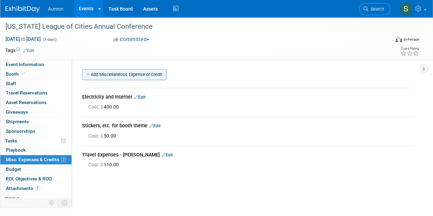
click at [107, 76] on link "Add Miscellaneous Expense or Credit" at bounding box center [124, 74] width 84 height 11
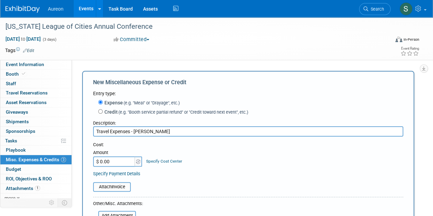
type input "Travel Expenses - [PERSON_NAME]"
click at [115, 165] on input "$ 0.00" at bounding box center [114, 161] width 43 height 10
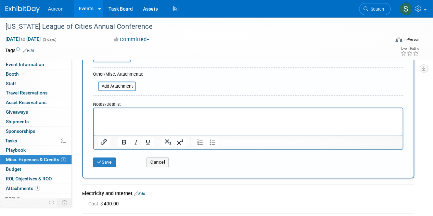
scroll to position [137, 0]
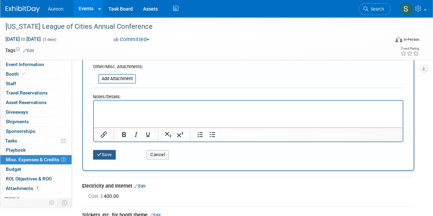
type input "$ 300.00"
click at [104, 154] on button "Save" at bounding box center [104, 155] width 23 height 10
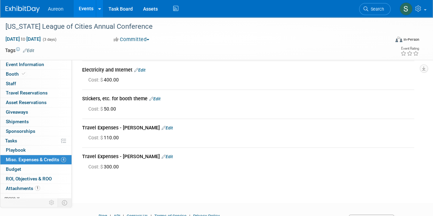
scroll to position [0, 0]
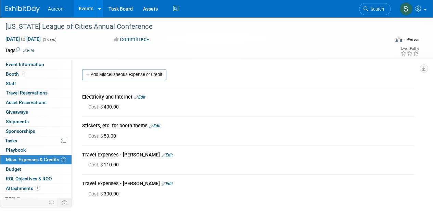
click at [29, 5] on link at bounding box center [26, 5] width 42 height 5
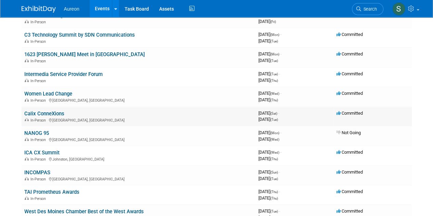
scroll to position [694, 0]
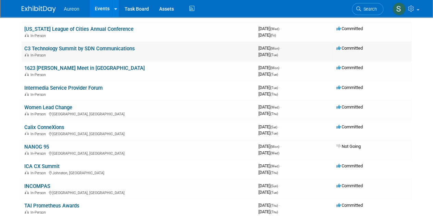
click at [81, 47] on link "C3 Technology Summit by SDN Communications" at bounding box center [79, 48] width 110 height 6
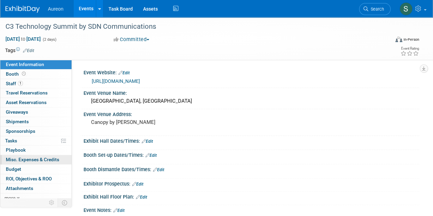
click at [27, 159] on span "Misc. Expenses & Credits 0" at bounding box center [32, 159] width 53 height 5
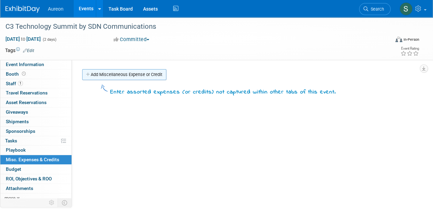
click at [119, 76] on link "Add Miscellaneous Expense or Credit" at bounding box center [124, 74] width 84 height 11
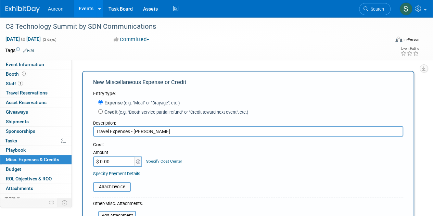
type input "Travel Expenses - [PERSON_NAME]"
click at [110, 163] on input "$ 0.00" at bounding box center [114, 161] width 43 height 10
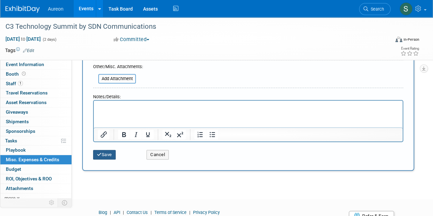
type input "$ 465.00"
click at [108, 153] on button "Save" at bounding box center [104, 155] width 23 height 10
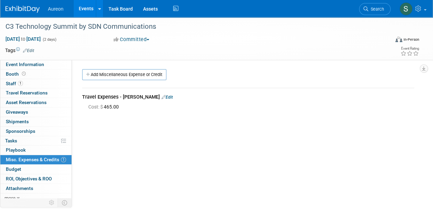
click at [18, 8] on img at bounding box center [22, 9] width 34 height 7
